Goal: Task Accomplishment & Management: Manage account settings

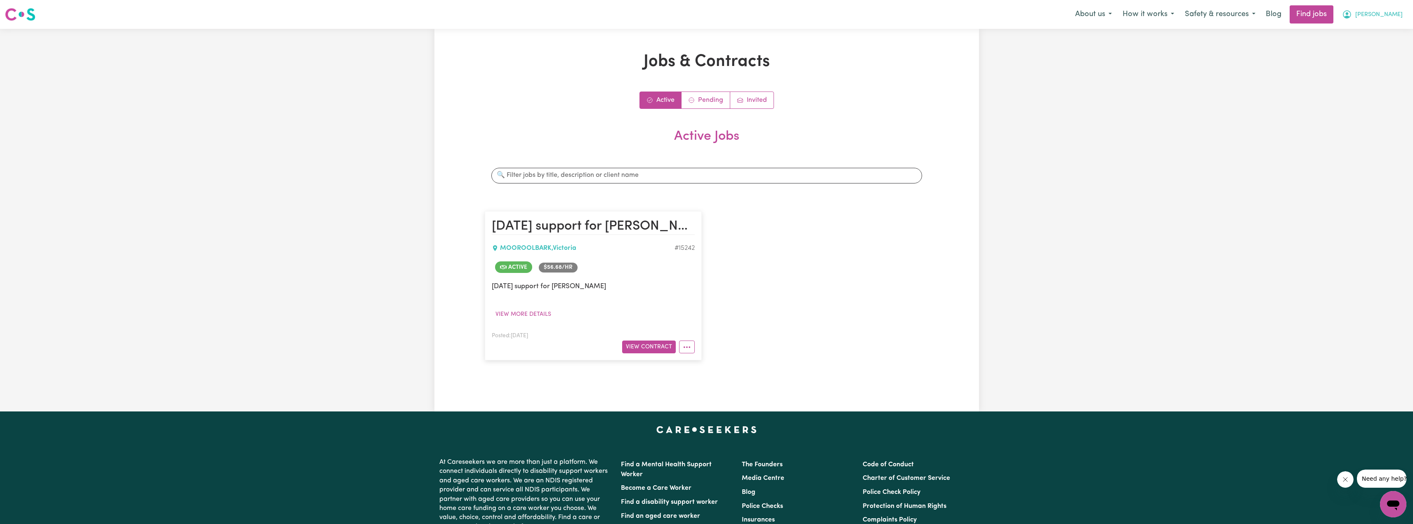
click at [1396, 21] on button "[PERSON_NAME]" at bounding box center [1371, 14] width 71 height 17
click at [1365, 59] on link "Logout" at bounding box center [1374, 63] width 65 height 16
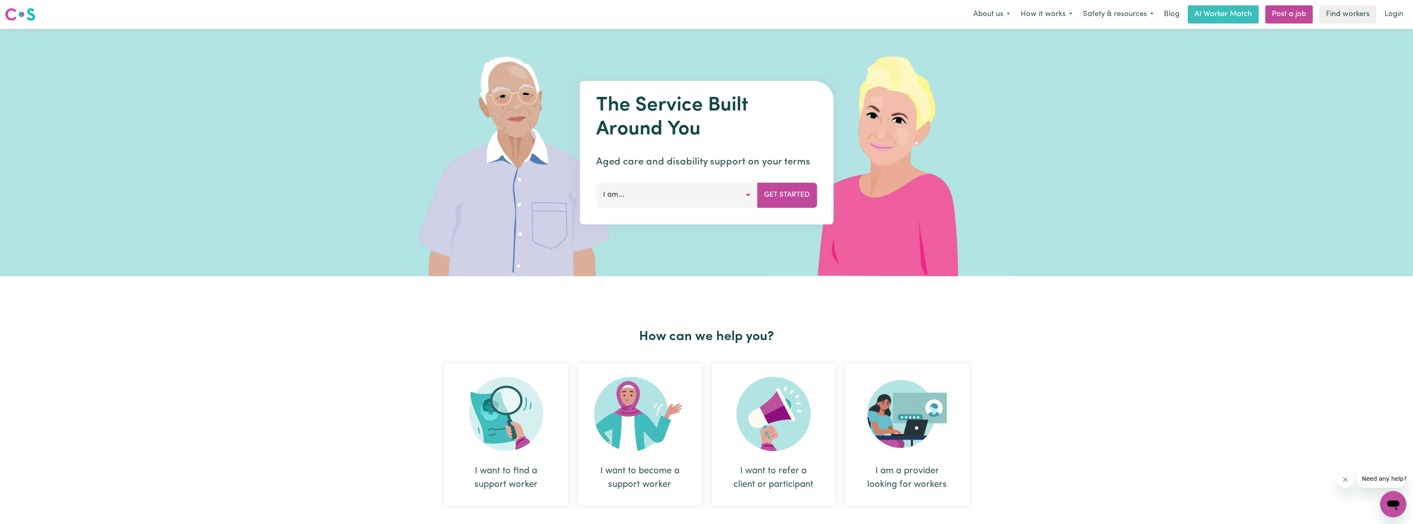
click at [1394, 23] on link "Login" at bounding box center [1393, 14] width 28 height 18
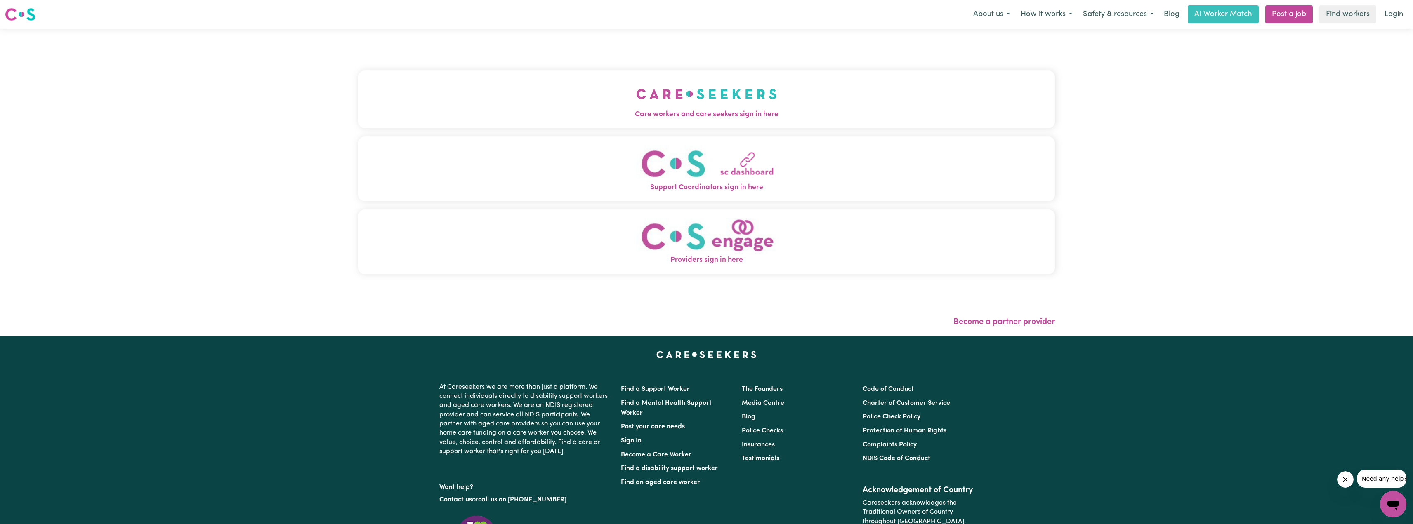
click at [687, 111] on span "Care workers and care seekers sign in here" at bounding box center [706, 114] width 697 height 11
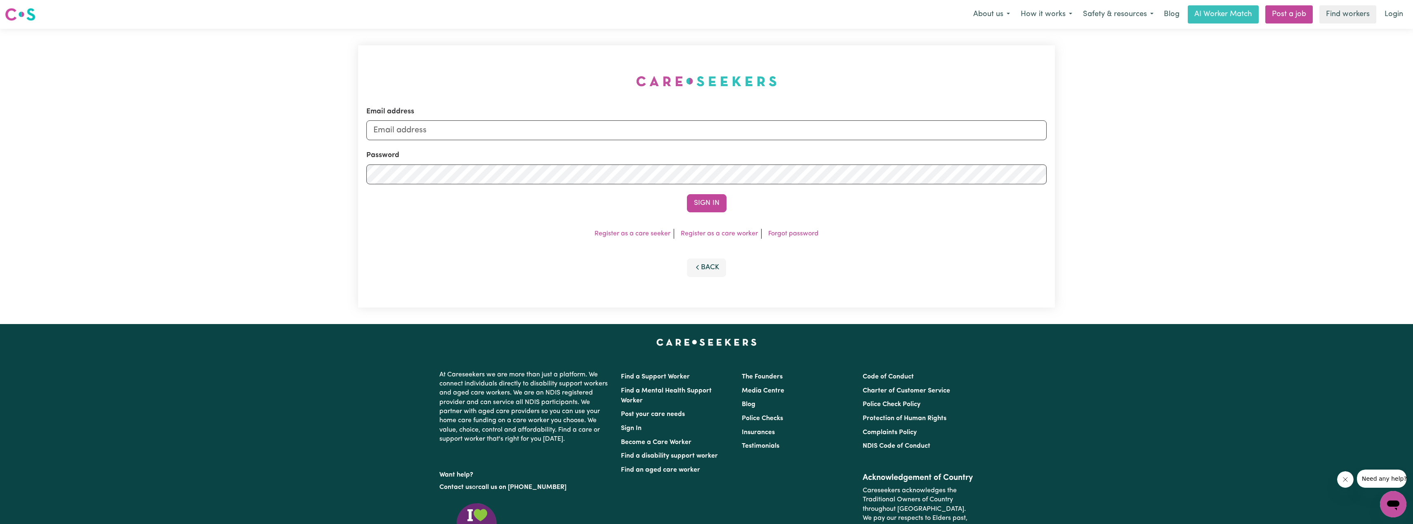
click at [723, 119] on div "Email address" at bounding box center [706, 123] width 680 height 34
click at [711, 129] on input "Email address" at bounding box center [706, 130] width 680 height 20
drag, startPoint x: 417, startPoint y: 133, endPoint x: 610, endPoint y: 153, distance: 194.0
click at [592, 136] on input "[EMAIL_ADDRESS][PERSON_NAME][DOMAIN_NAME]" at bounding box center [706, 130] width 680 height 20
type input "[EMAIL_ADDRESS][DOMAIN_NAME]"
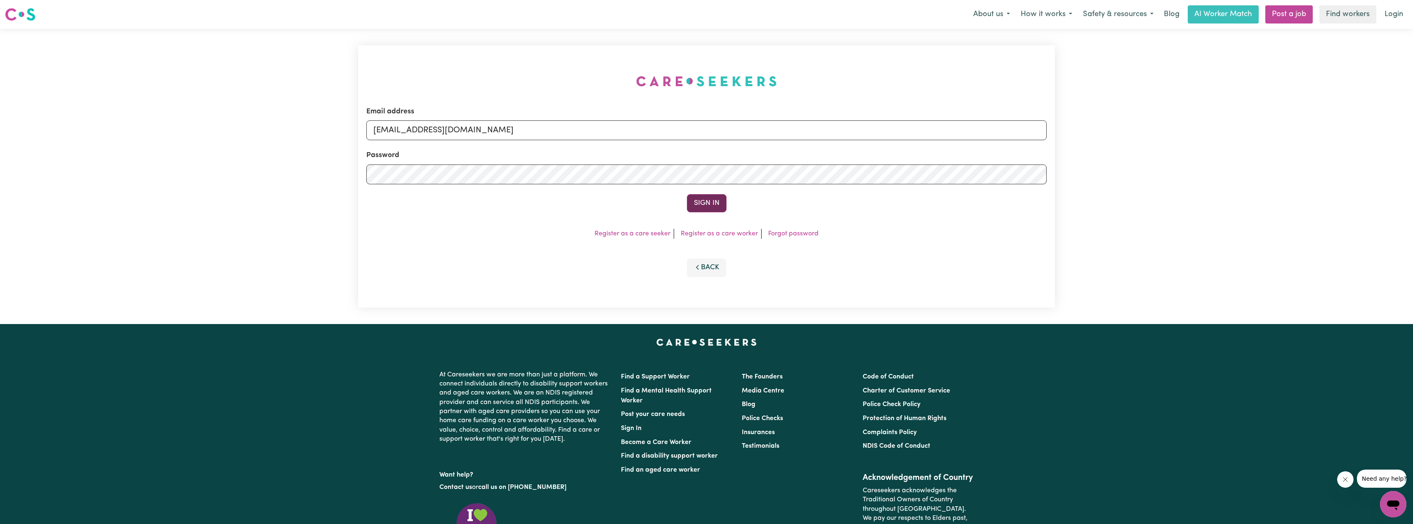
click at [718, 198] on button "Sign In" at bounding box center [707, 203] width 40 height 18
